Goal: Information Seeking & Learning: Learn about a topic

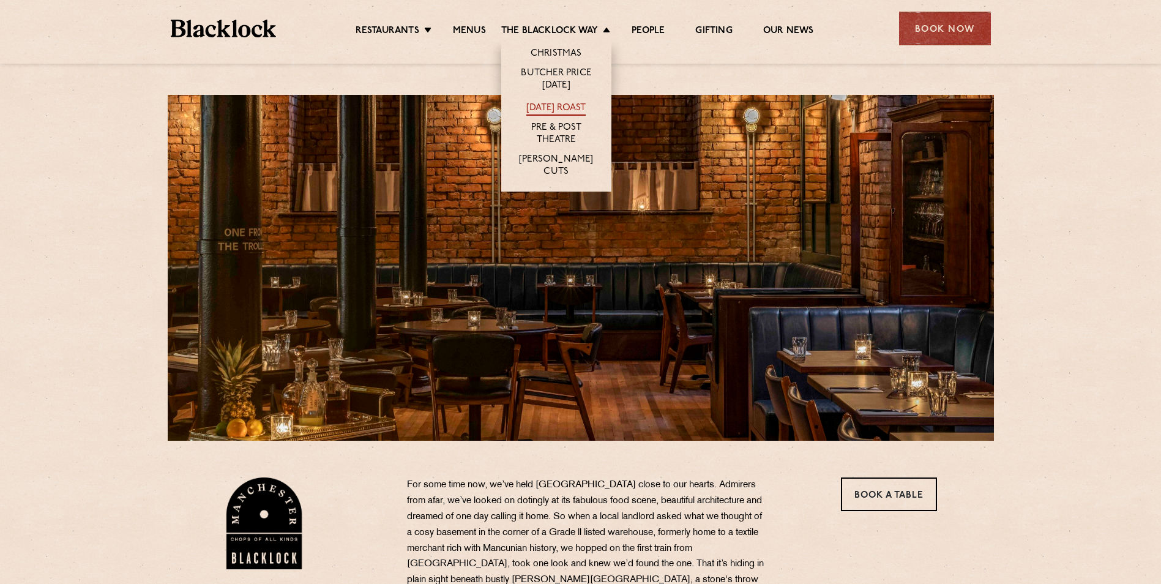
click at [555, 109] on link "[DATE] Roast" at bounding box center [555, 108] width 59 height 13
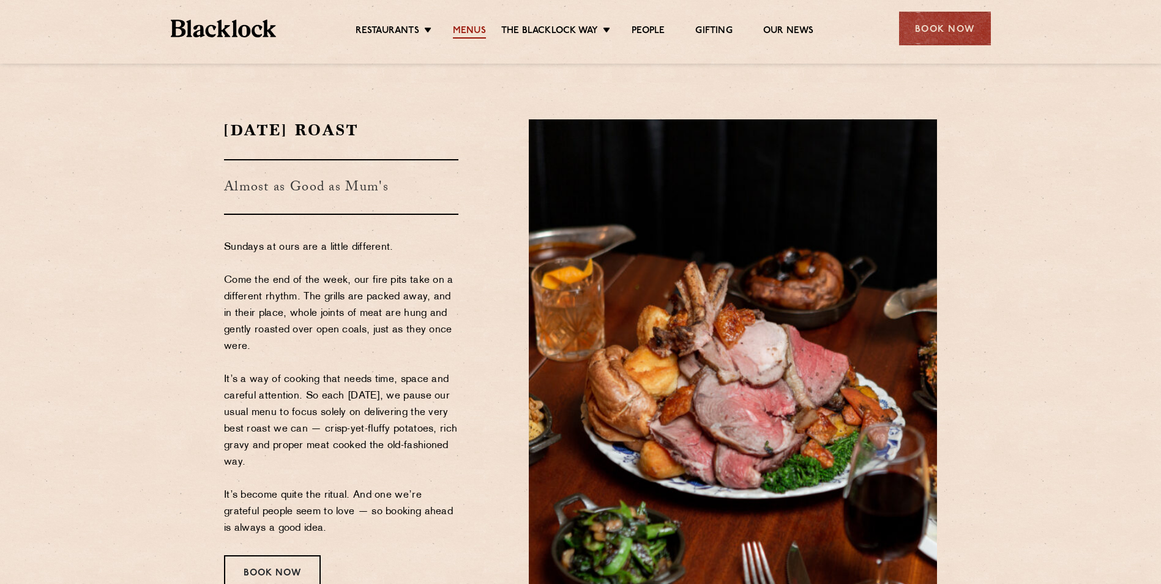
click at [471, 32] on link "Menus" at bounding box center [469, 31] width 33 height 13
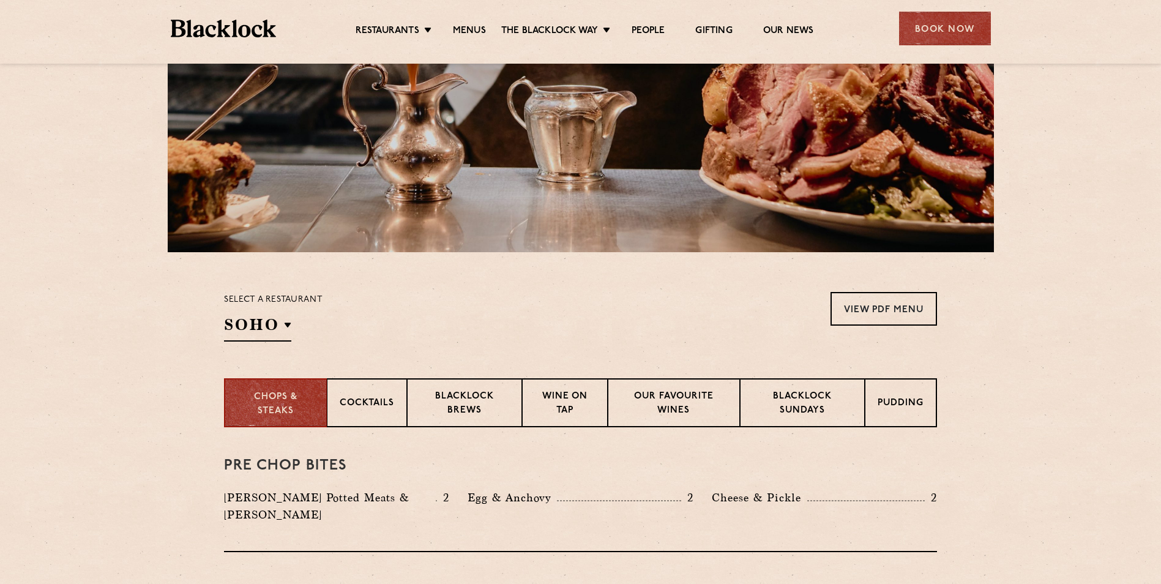
scroll to position [184, 0]
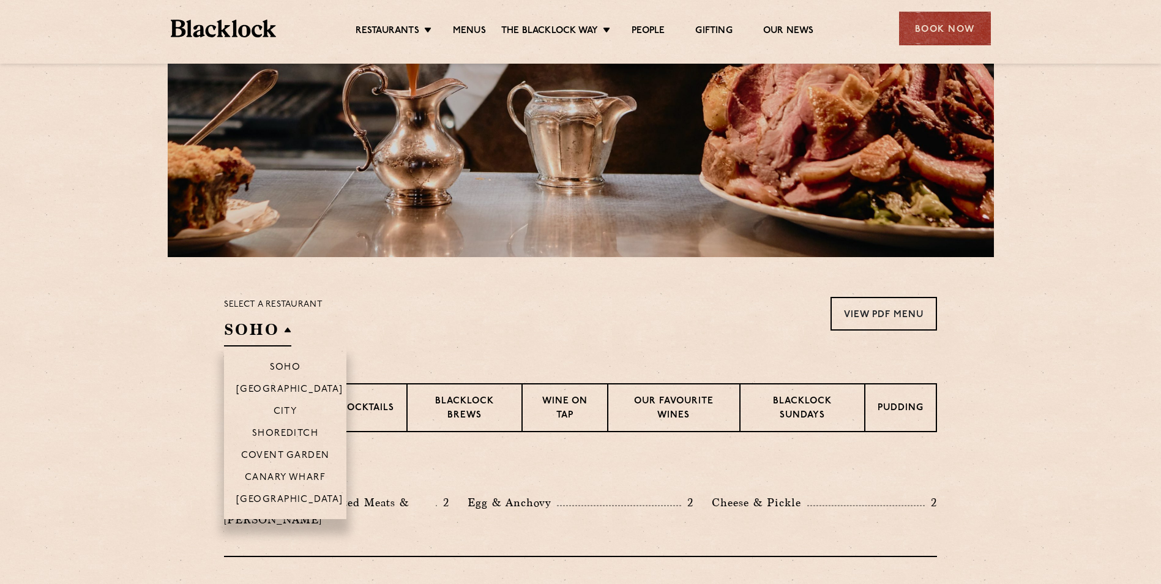
click at [267, 329] on h2 "SOHO" at bounding box center [257, 333] width 67 height 28
click at [277, 496] on p "[GEOGRAPHIC_DATA]" at bounding box center [289, 501] width 107 height 12
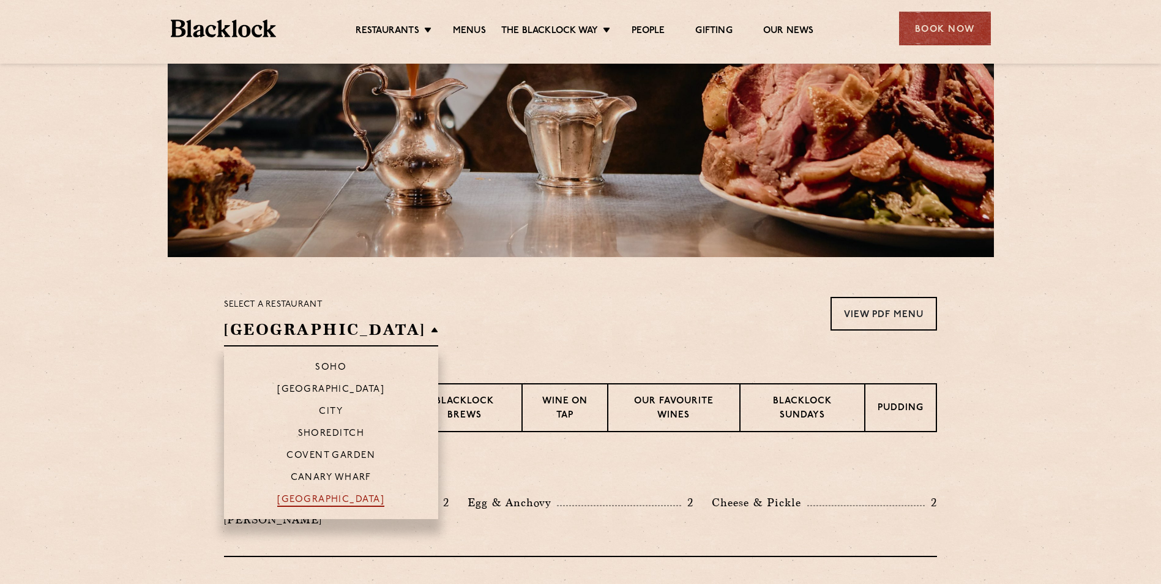
click at [287, 498] on p "[GEOGRAPHIC_DATA]" at bounding box center [330, 501] width 107 height 12
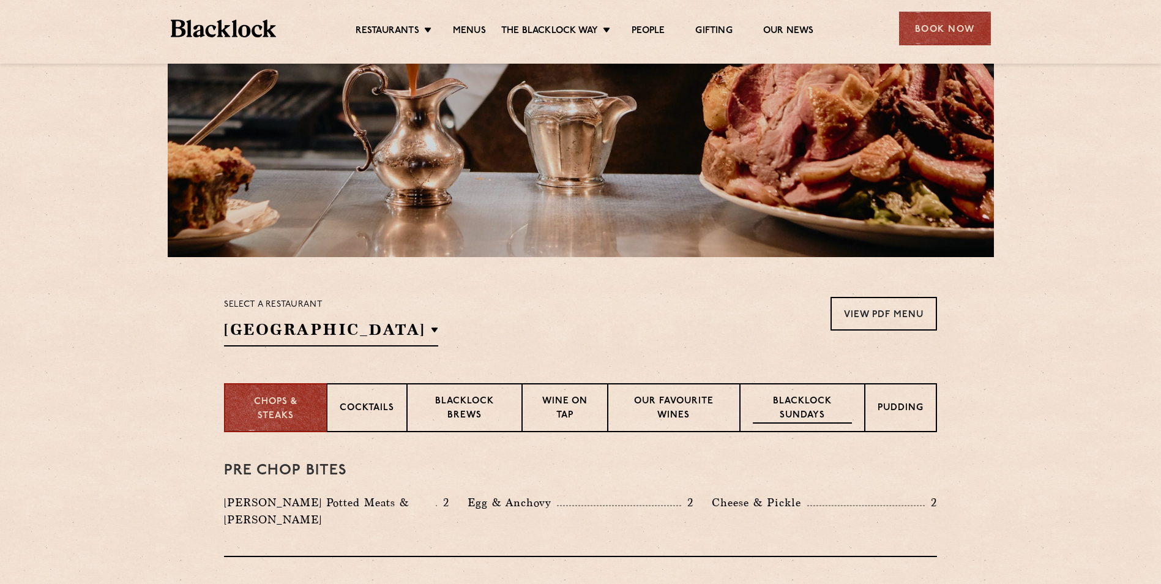
click at [766, 414] on p "Blacklock Sundays" at bounding box center [802, 409] width 99 height 29
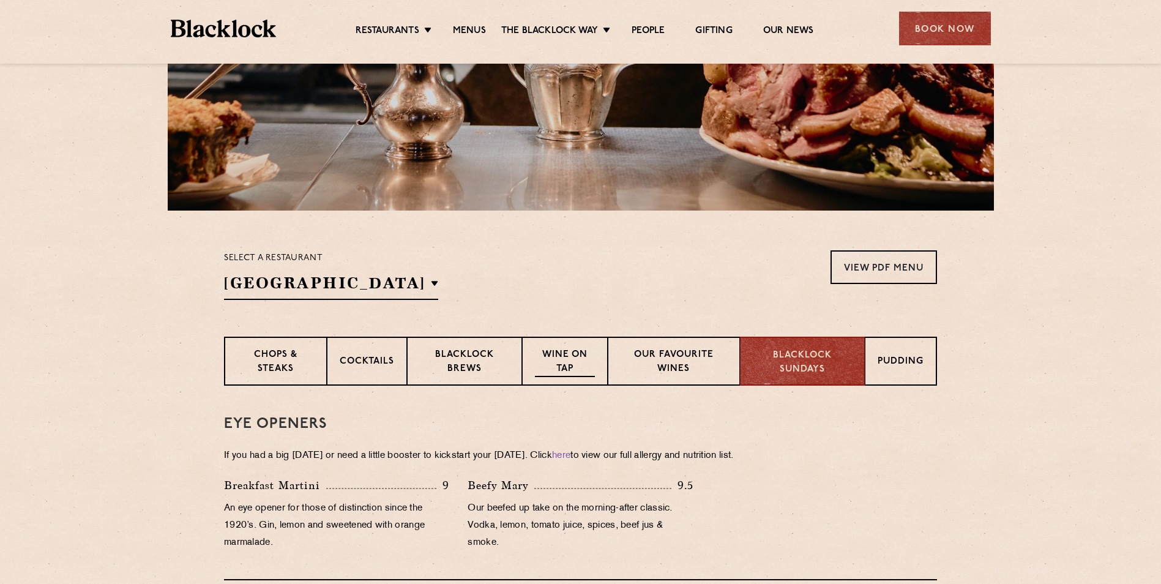
scroll to position [225, 0]
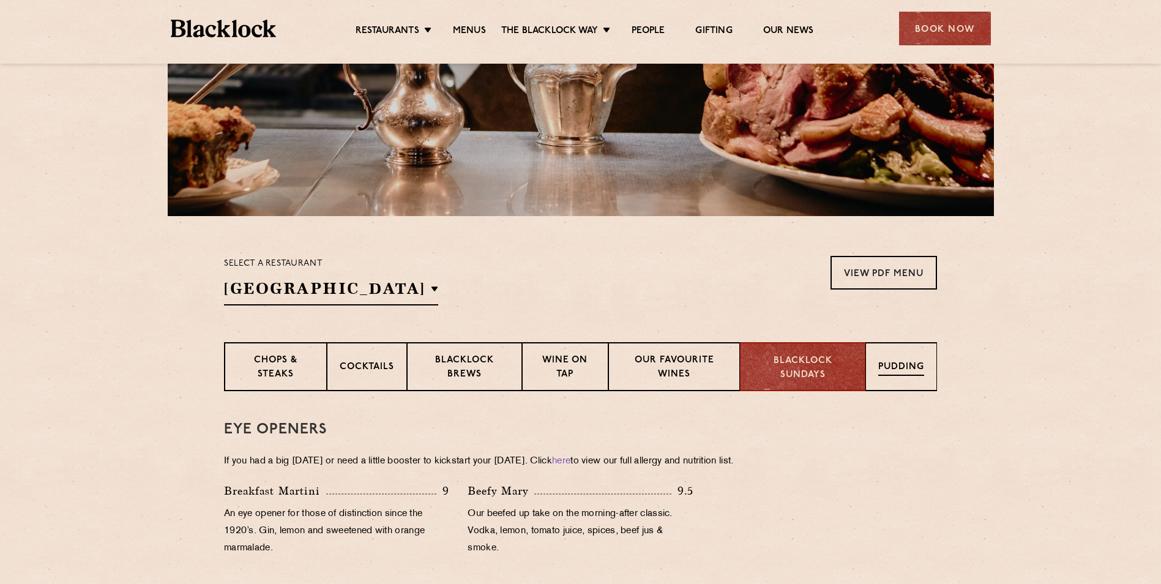
click at [913, 366] on p "Pudding" at bounding box center [901, 367] width 46 height 15
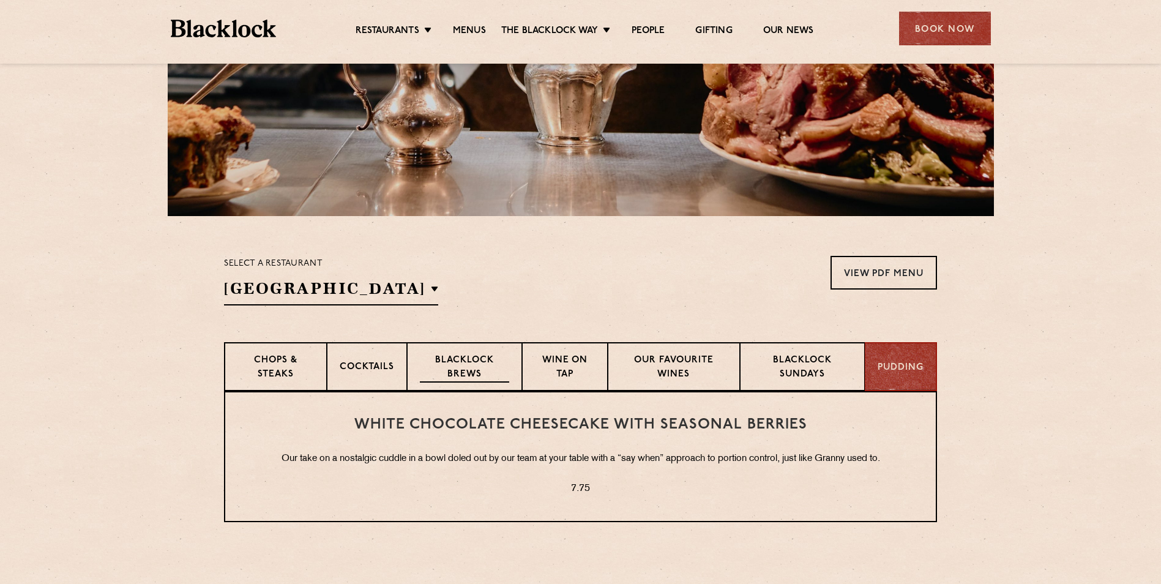
click at [438, 358] on p "Blacklock Brews" at bounding box center [464, 368] width 89 height 29
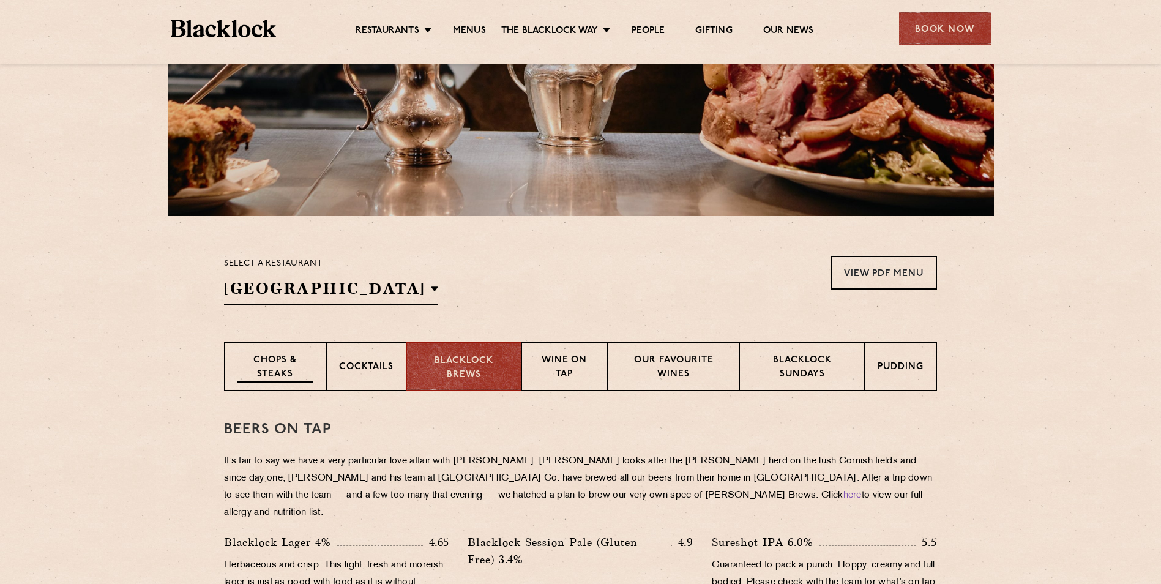
click at [289, 369] on p "Chops & Steaks" at bounding box center [275, 368] width 77 height 29
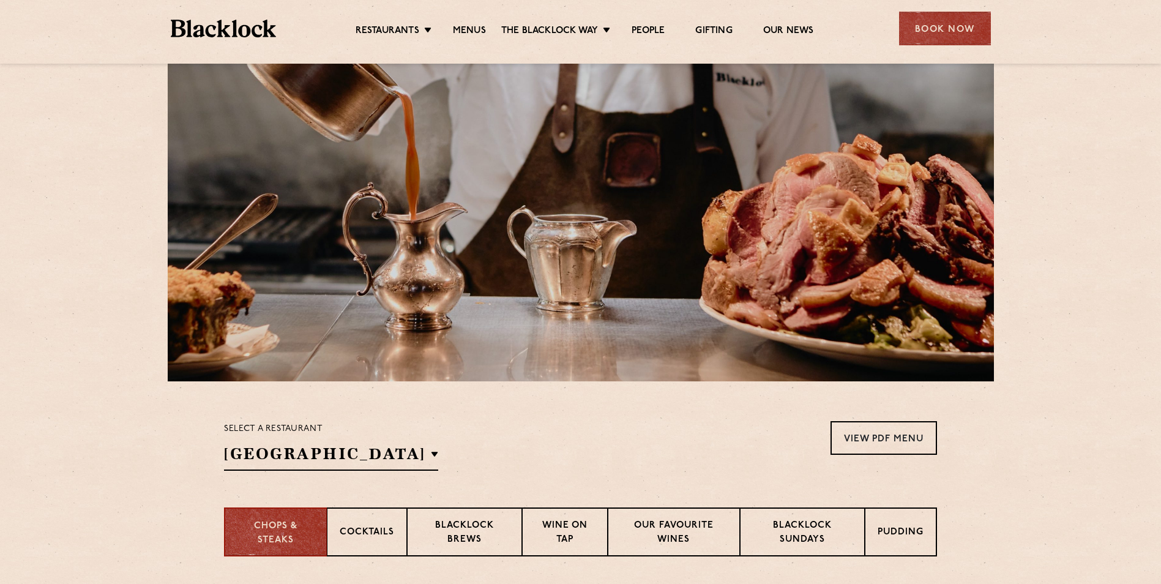
scroll to position [41, 0]
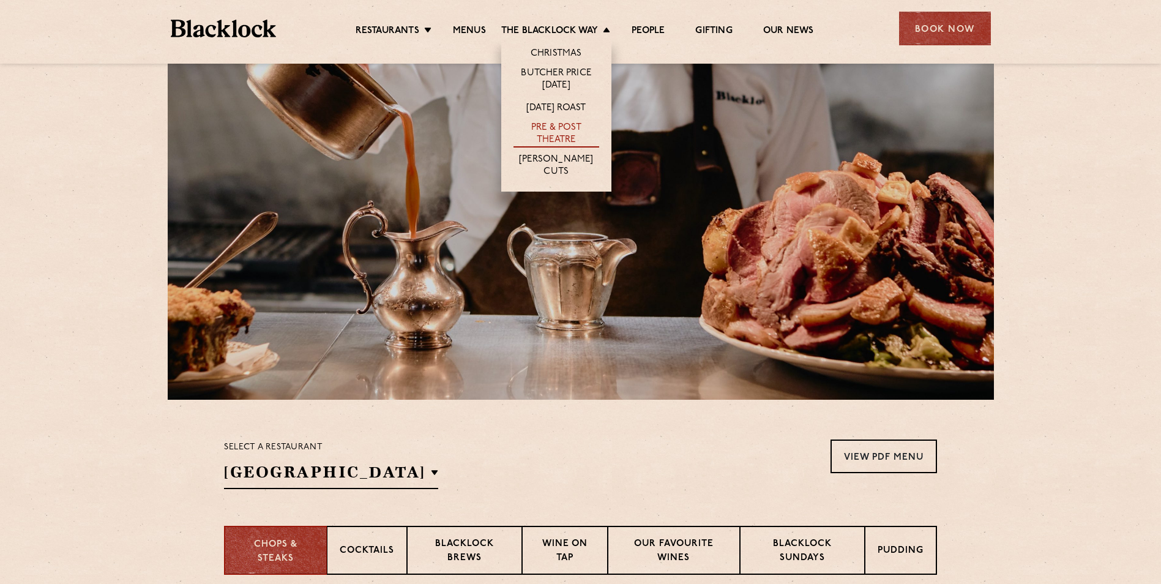
click at [557, 138] on link "Pre & Post Theatre" at bounding box center [557, 135] width 86 height 26
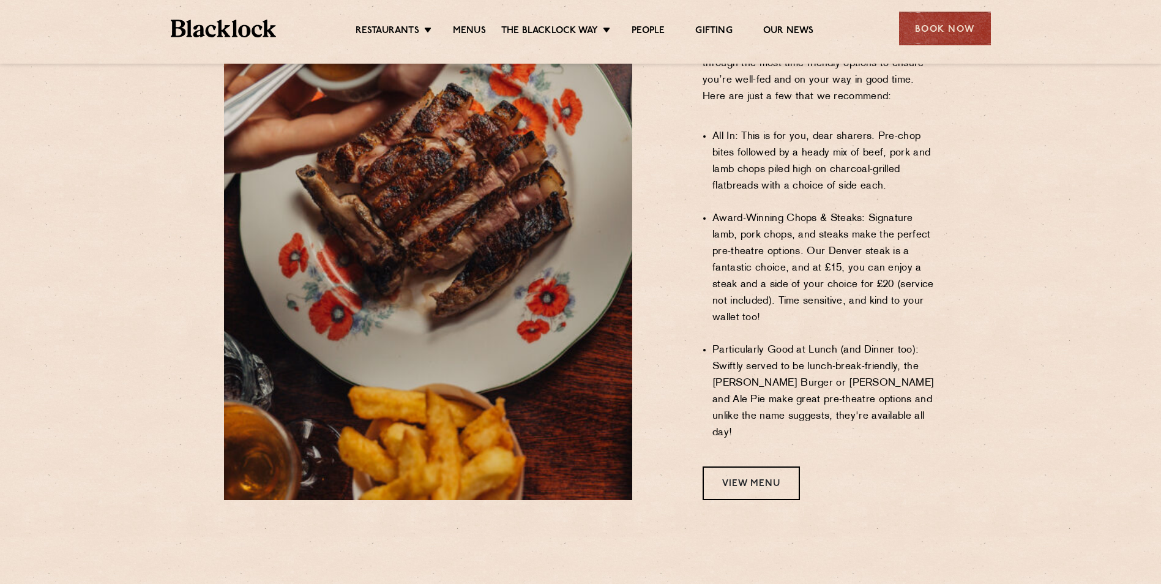
scroll to position [918, 0]
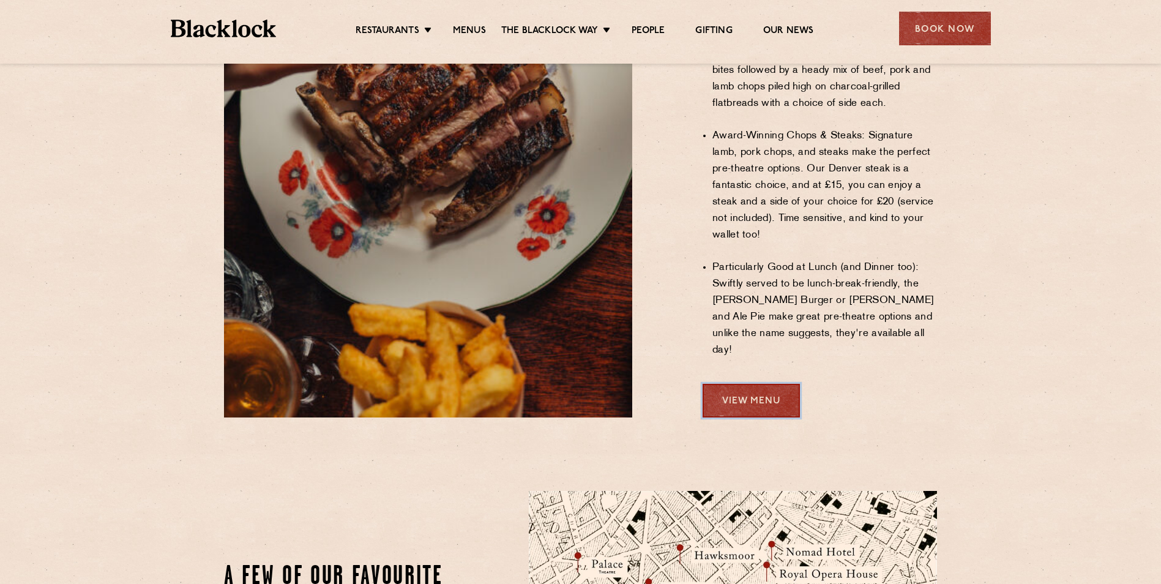
click at [745, 384] on link "View Menu" at bounding box center [751, 401] width 97 height 34
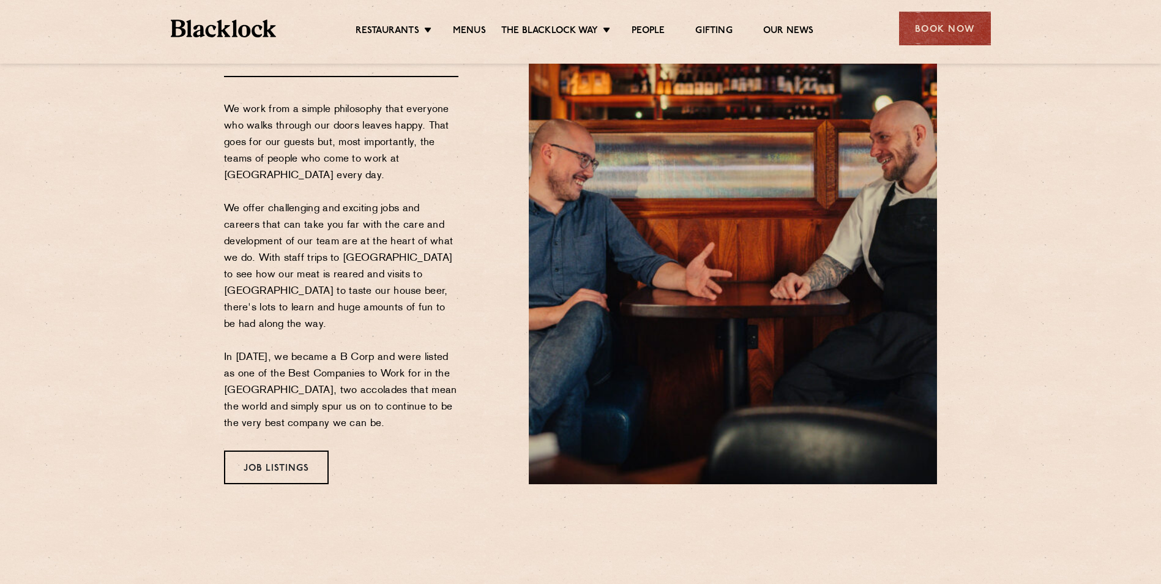
scroll to position [428, 0]
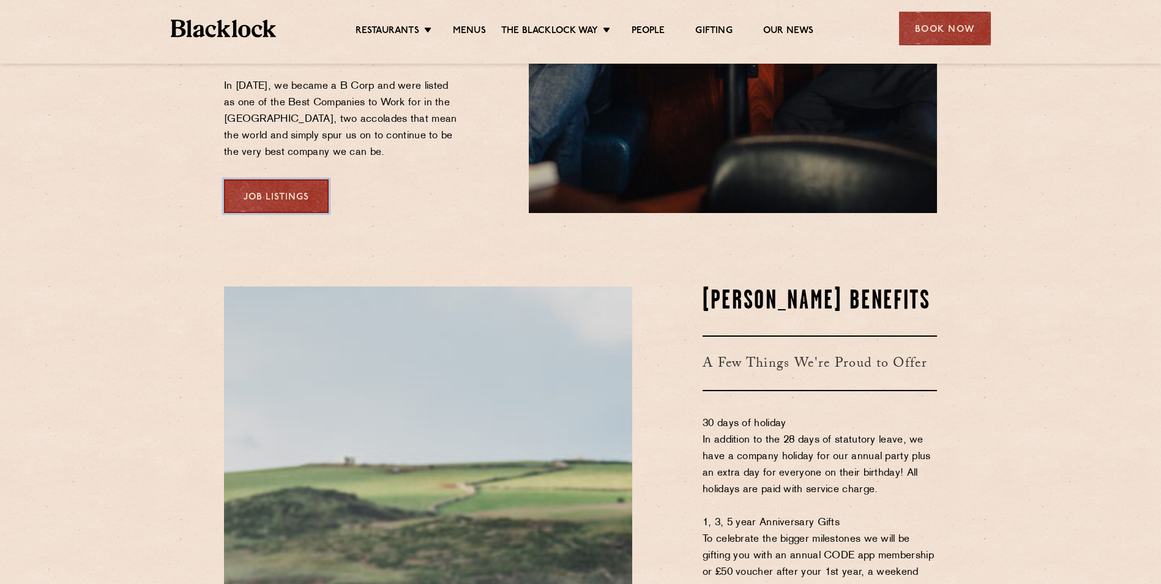
click at [282, 179] on link "Job Listings" at bounding box center [276, 196] width 105 height 34
